Goal: Information Seeking & Learning: Understand process/instructions

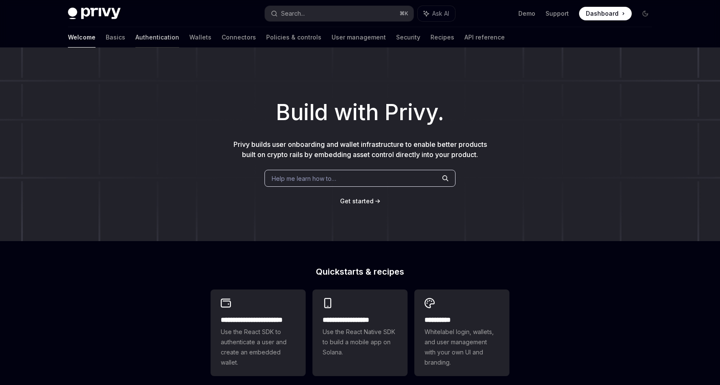
click at [135, 37] on link "Authentication" at bounding box center [157, 37] width 44 height 20
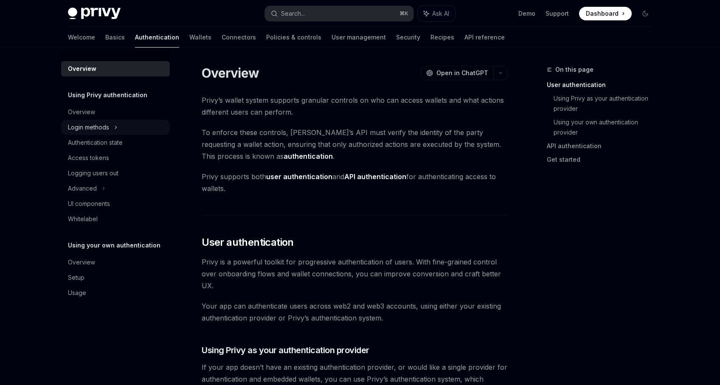
click at [129, 128] on div "Login methods" at bounding box center [115, 127] width 109 height 15
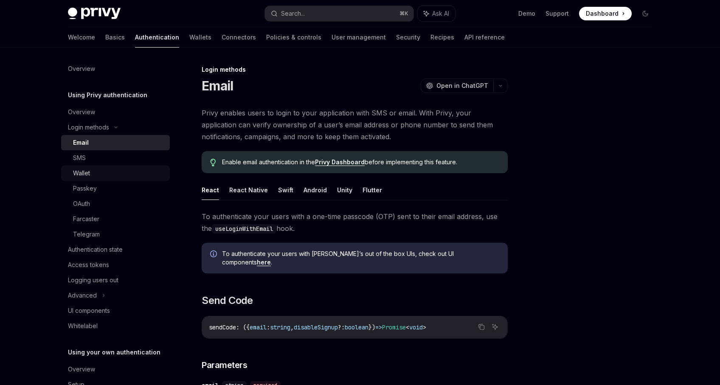
click at [120, 174] on div "Wallet" at bounding box center [119, 173] width 92 height 10
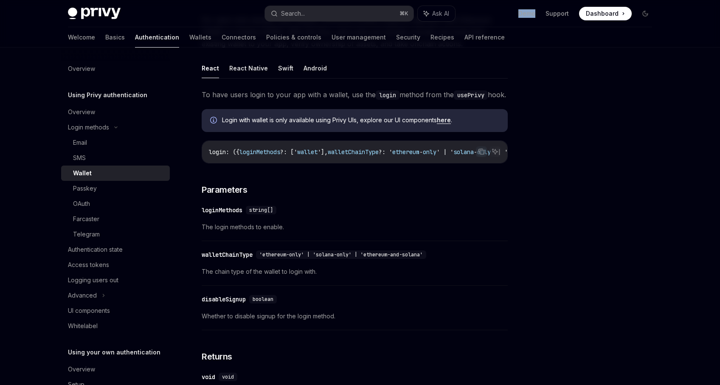
scroll to position [164, 0]
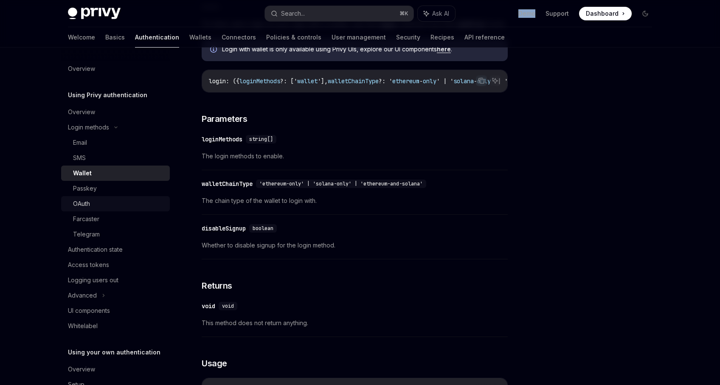
click at [117, 207] on div "OAuth" at bounding box center [119, 204] width 92 height 10
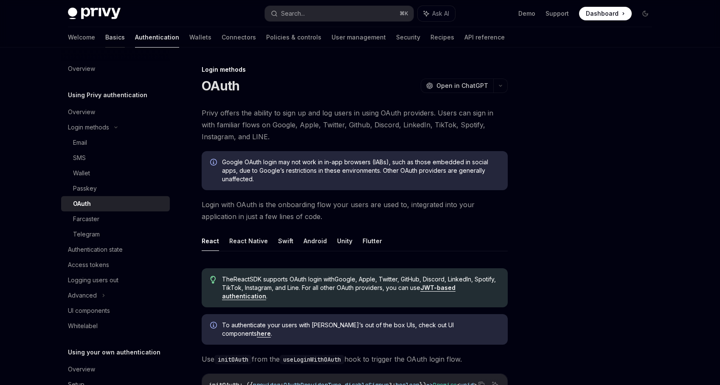
click at [105, 37] on link "Basics" at bounding box center [115, 37] width 20 height 20
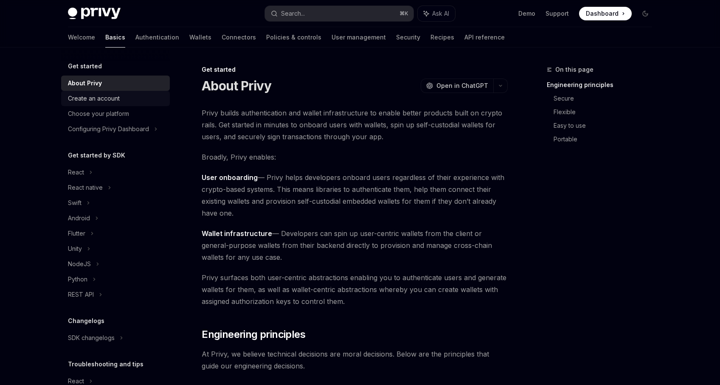
click at [118, 96] on div "Create an account" at bounding box center [94, 98] width 52 height 10
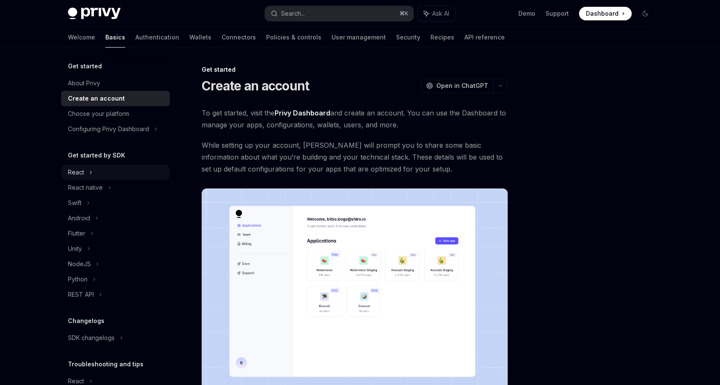
click at [107, 172] on div "React" at bounding box center [115, 172] width 109 height 15
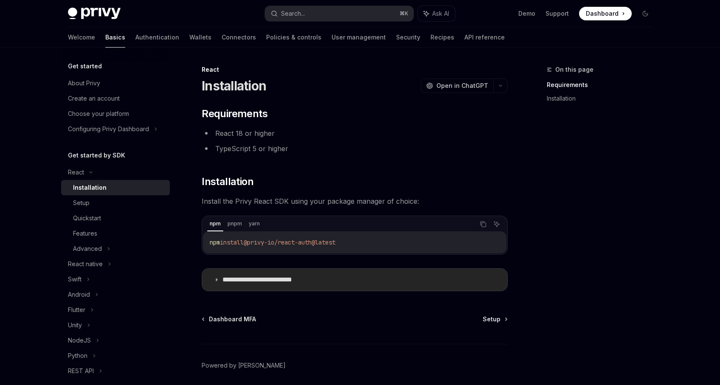
click at [218, 279] on icon at bounding box center [216, 279] width 5 height 5
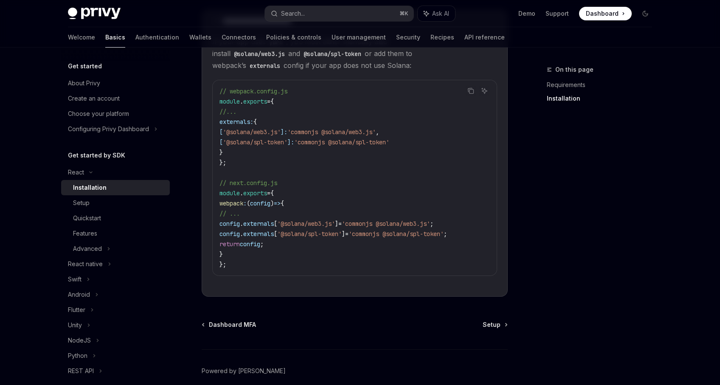
scroll to position [300, 0]
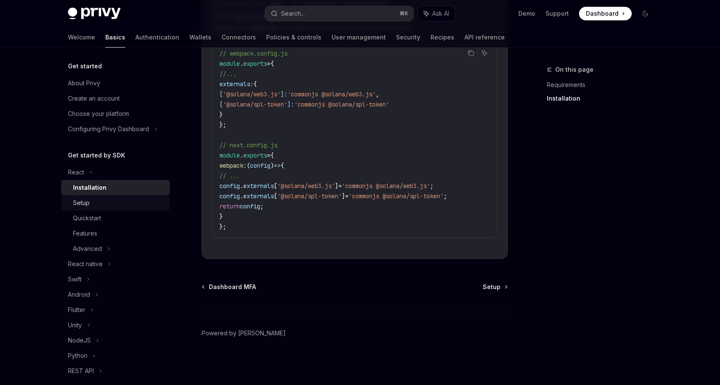
click at [102, 201] on div "Setup" at bounding box center [119, 203] width 92 height 10
type textarea "*"
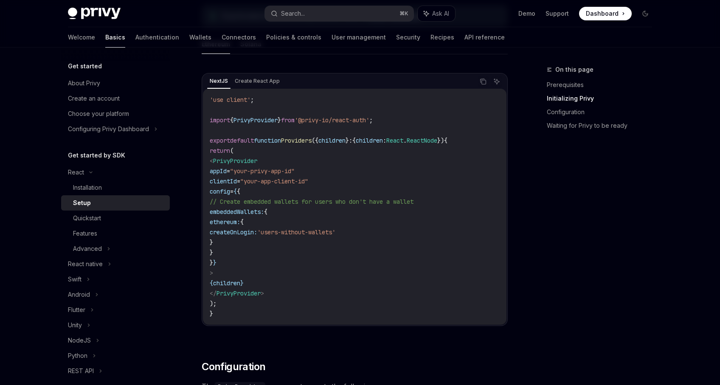
scroll to position [549, 0]
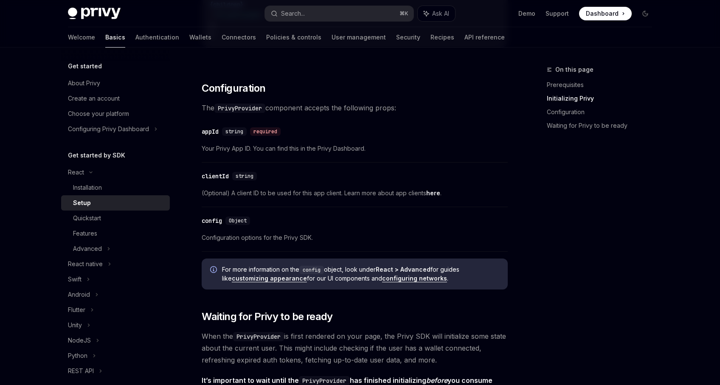
drag, startPoint x: 238, startPoint y: 230, endPoint x: 325, endPoint y: 228, distance: 86.6
click at [325, 228] on div "​ config Object Configuration options for the Privy SDK." at bounding box center [355, 231] width 306 height 40
click at [327, 230] on div "​ config Object Configuration options for the Privy SDK." at bounding box center [355, 231] width 306 height 40
